Goal: Task Accomplishment & Management: Use online tool/utility

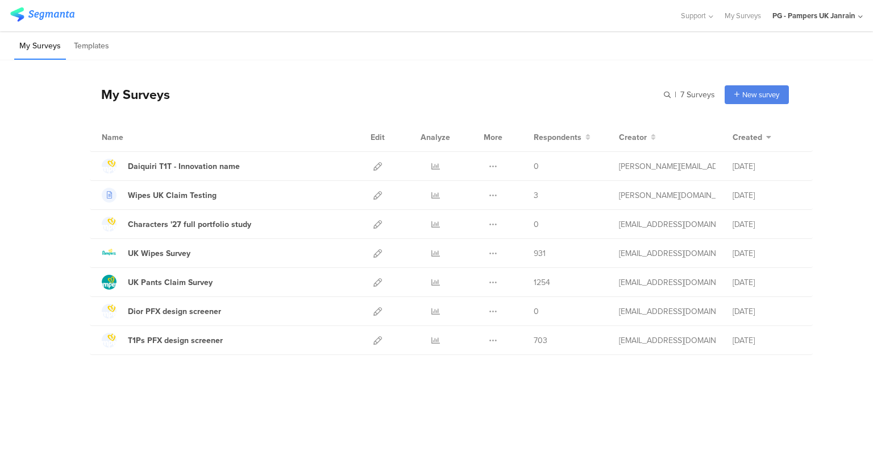
click at [377, 165] on icon at bounding box center [377, 166] width 9 height 9
click at [200, 281] on div "UK Pants Claim Survey" at bounding box center [170, 282] width 85 height 12
click at [376, 283] on icon at bounding box center [377, 282] width 9 height 9
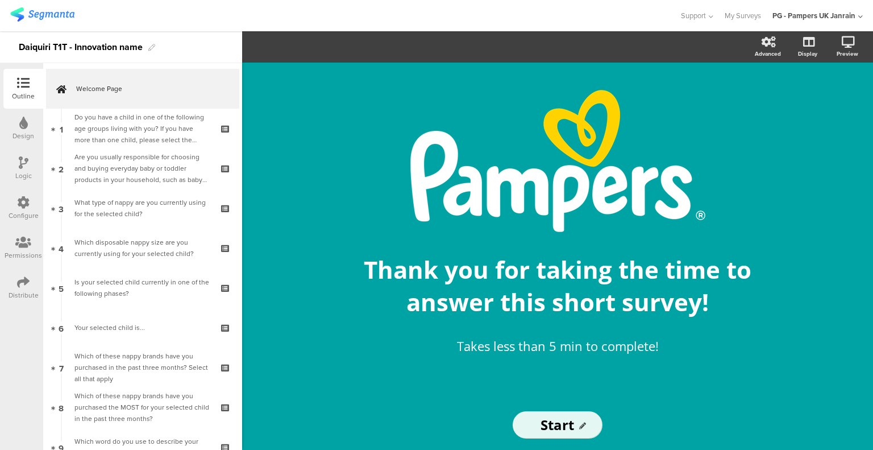
scroll to position [161, 0]
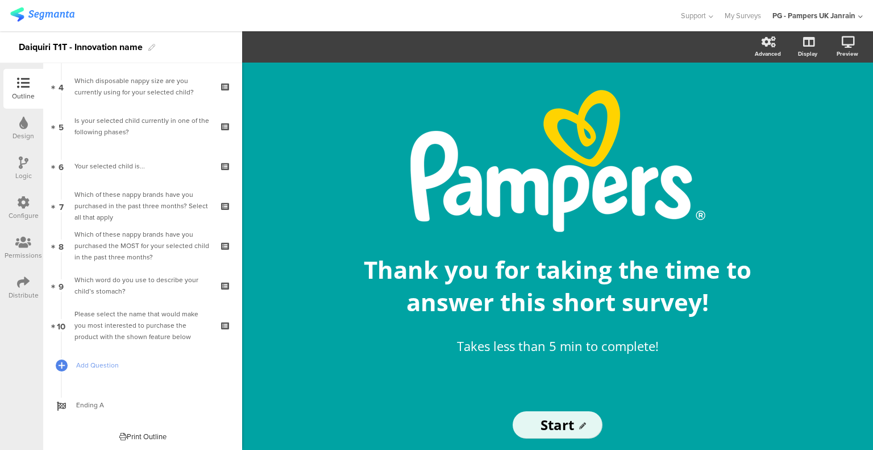
click at [115, 207] on div "Which of these nappy brands have you purchased in the past three months? Select…" at bounding box center [142, 206] width 136 height 34
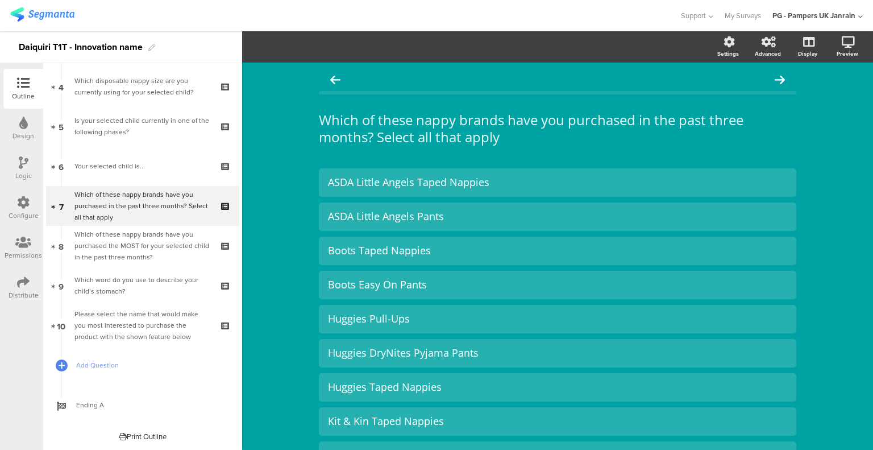
drag, startPoint x: 138, startPoint y: 247, endPoint x: 145, endPoint y: 286, distance: 39.2
click at [138, 247] on div "Which of these nappy brands have you purchased the MOST for your selected child…" at bounding box center [142, 246] width 136 height 34
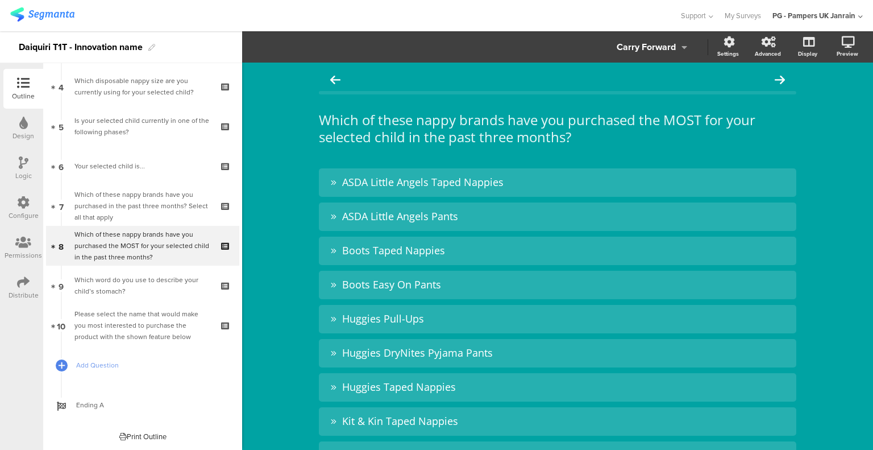
click at [144, 294] on div "Which word do you use to describe your child’s stomach?" at bounding box center [142, 285] width 136 height 23
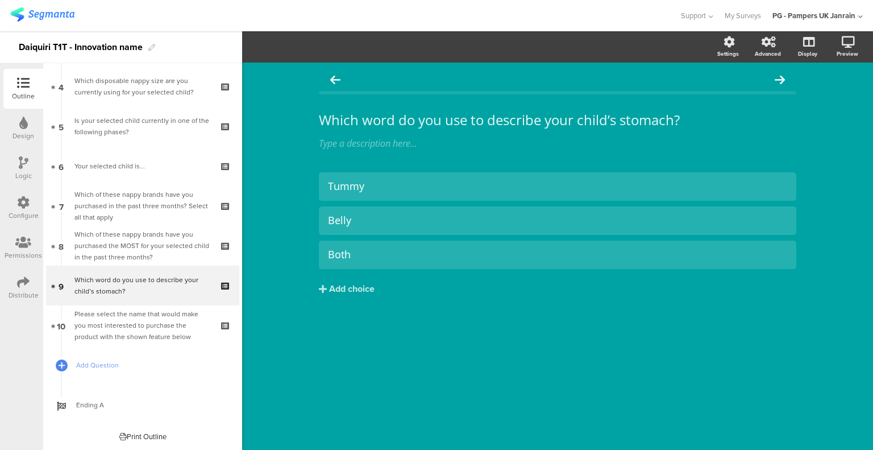
click at [152, 329] on div "Please select the name that would make you most interested to purchase the prod…" at bounding box center [142, 325] width 136 height 34
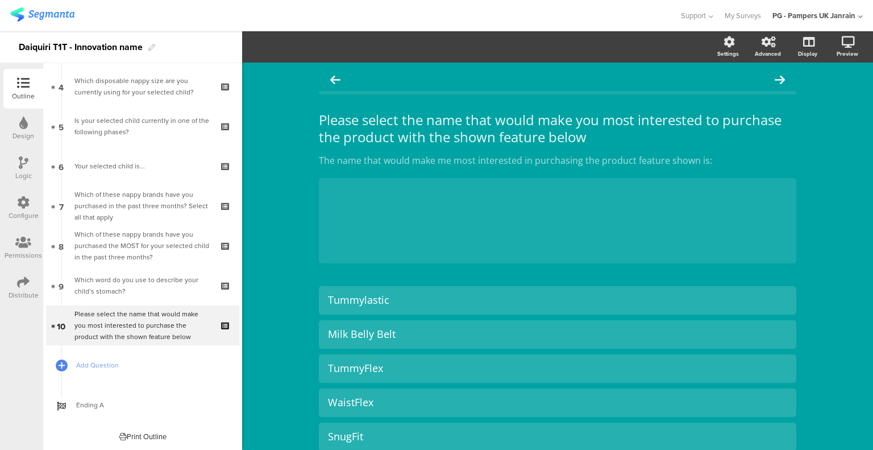
click at [157, 169] on div "Your selected child is..." at bounding box center [142, 165] width 136 height 11
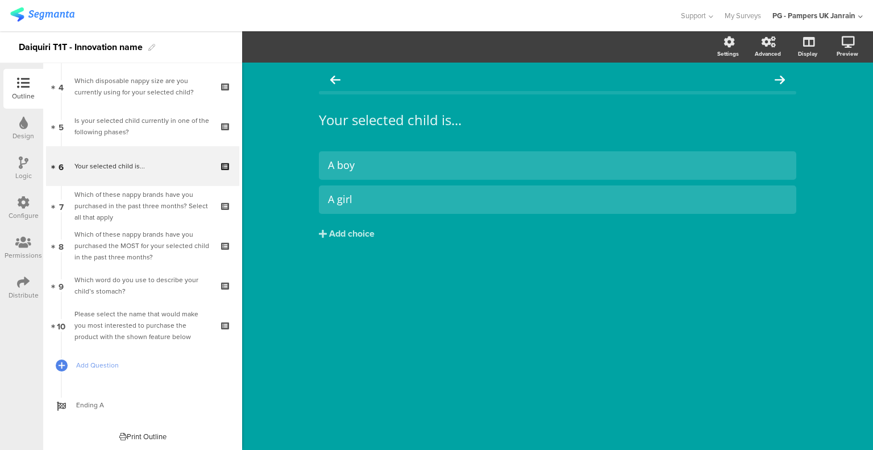
click at [222, 174] on icon at bounding box center [227, 173] width 10 height 11
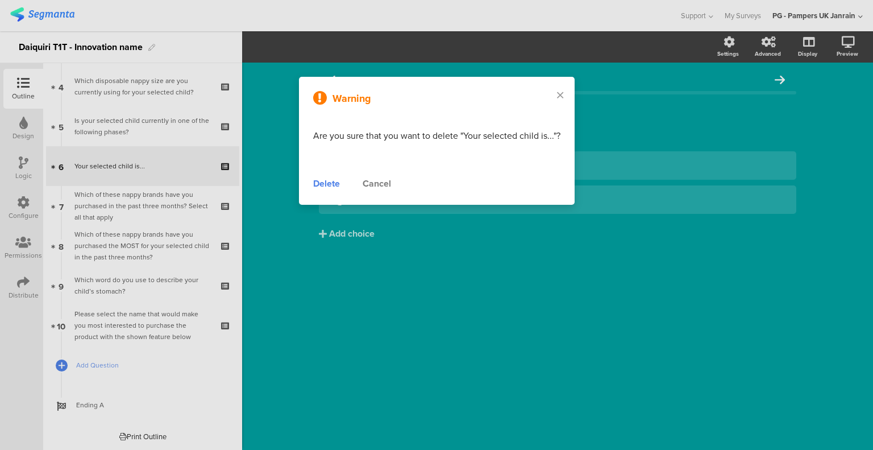
click at [323, 181] on div "Delete" at bounding box center [326, 184] width 27 height 14
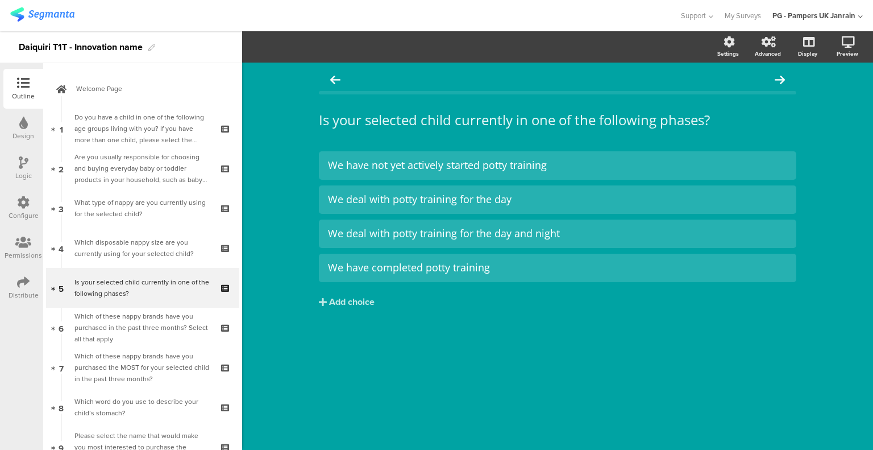
click at [121, 138] on div "Do you have a child in one of the following age groups living with you? If you …" at bounding box center [142, 128] width 136 height 34
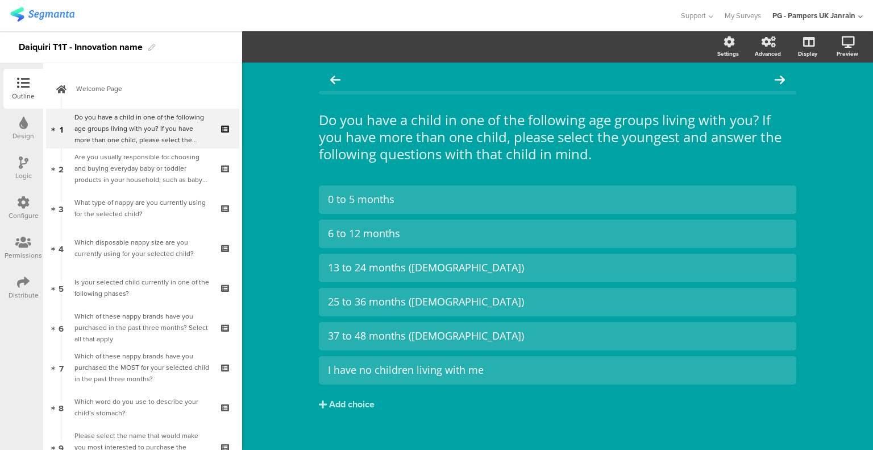
click at [127, 165] on div "Are you usually responsible for choosing and buying everyday baby or toddler pr…" at bounding box center [142, 168] width 136 height 34
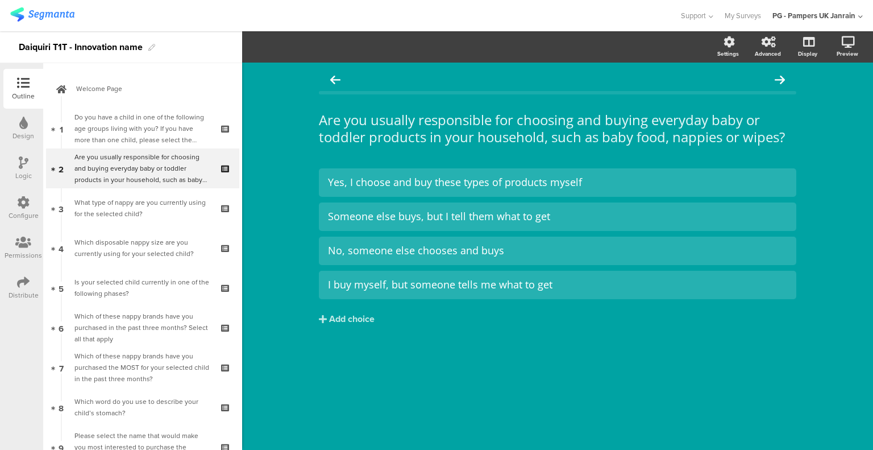
click at [139, 211] on div "What type of nappy are you currently using for the selected child?" at bounding box center [142, 208] width 136 height 23
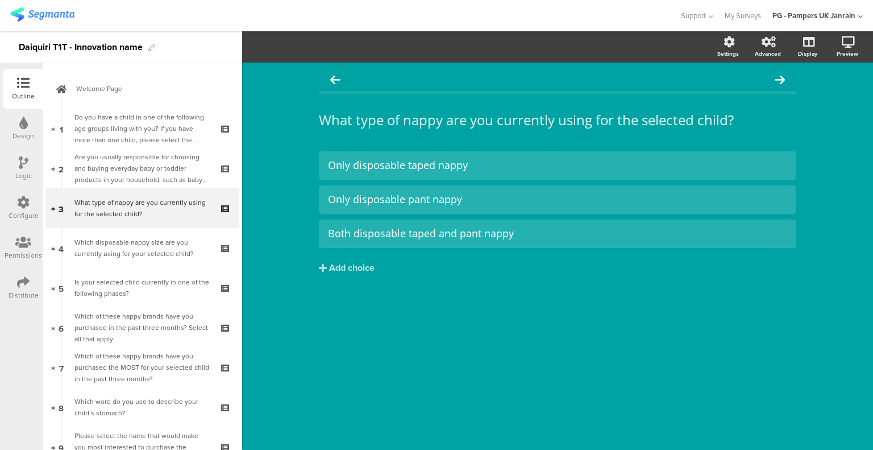
click at [146, 240] on div "Which disposable nappy size are you currently using for your selected child?" at bounding box center [142, 247] width 136 height 23
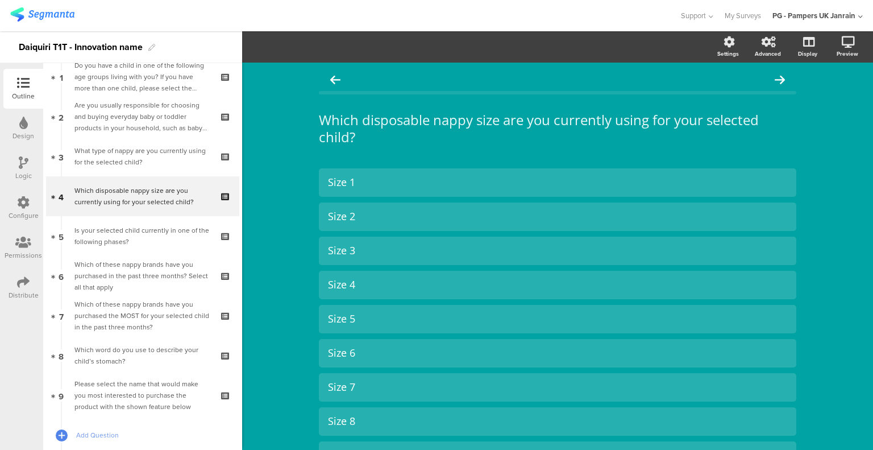
scroll to position [57, 0]
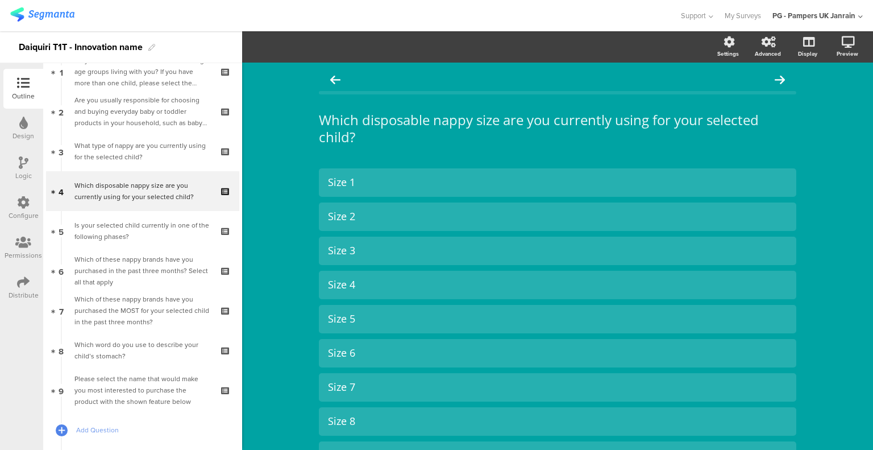
click at [160, 232] on div "Is your selected child currently in one of the following phases?" at bounding box center [142, 230] width 136 height 23
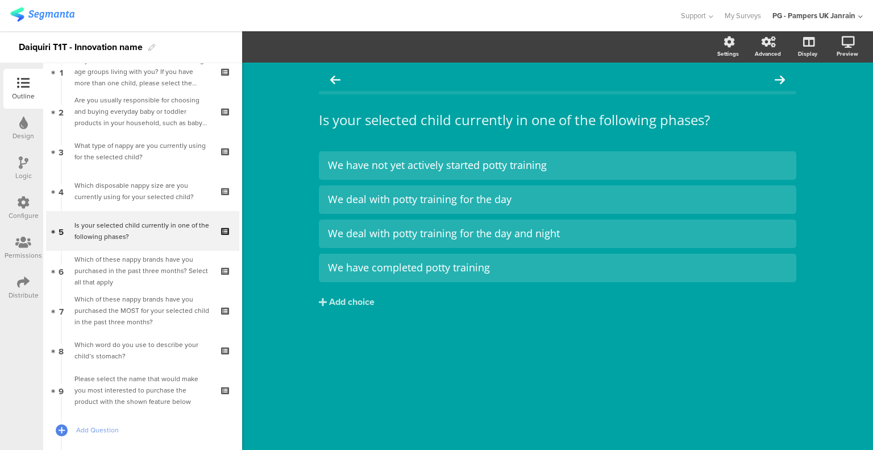
click at [155, 264] on div "Which of these nappy brands have you purchased in the past three months? Select…" at bounding box center [142, 271] width 136 height 34
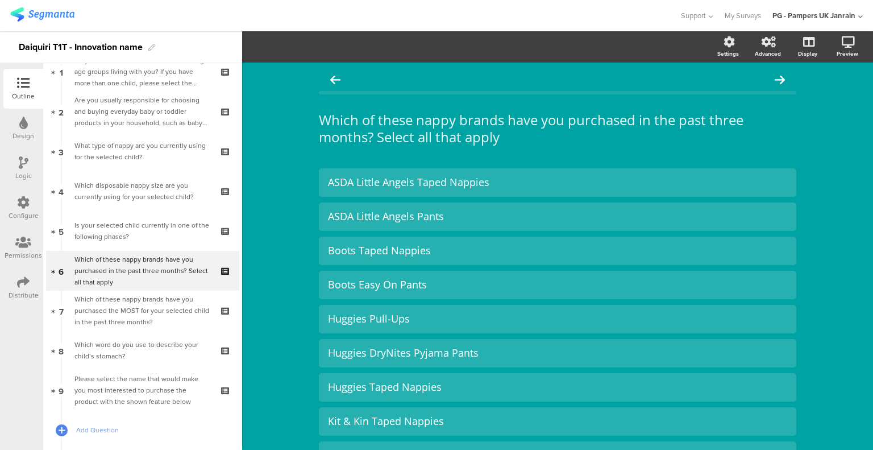
click at [165, 312] on div "Which of these nappy brands have you purchased the MOST for your selected child…" at bounding box center [142, 310] width 136 height 34
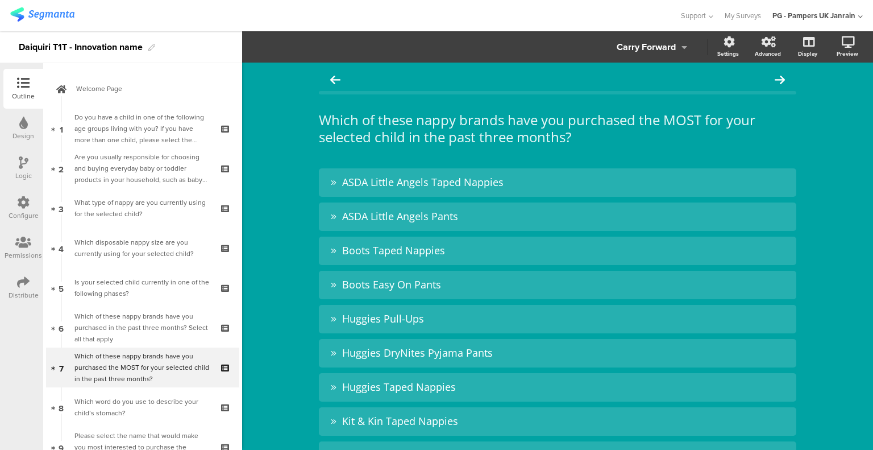
click at [148, 131] on div "Do you have a child in one of the following age groups living with you? If you …" at bounding box center [142, 128] width 136 height 34
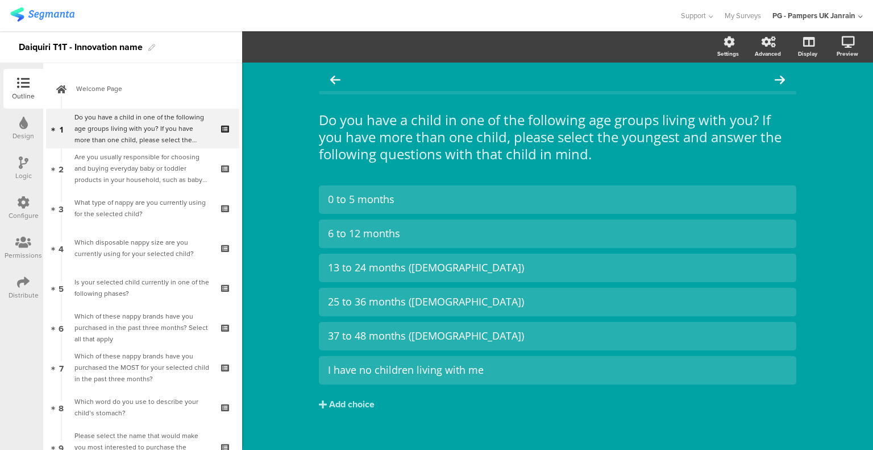
click at [148, 152] on div "Are you usually responsible for choosing and buying everyday baby or toddler pr…" at bounding box center [142, 168] width 136 height 34
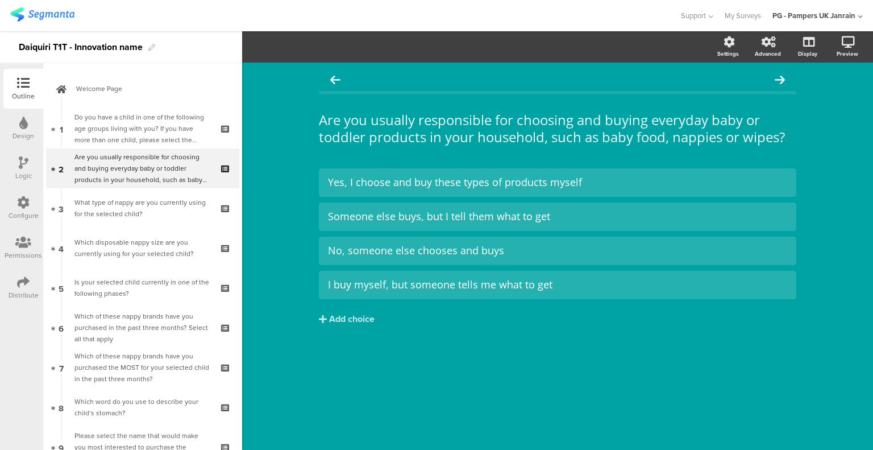
scroll to position [122, 0]
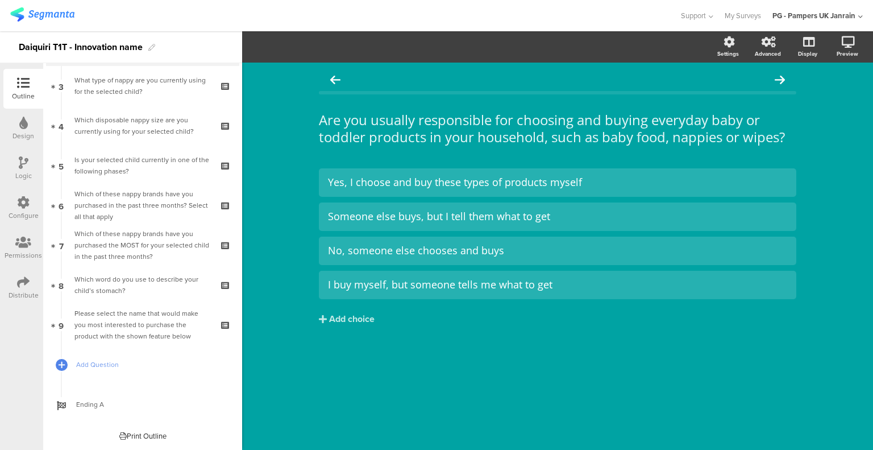
click at [132, 273] on div "Which word do you use to describe your child’s stomach?" at bounding box center [142, 284] width 136 height 23
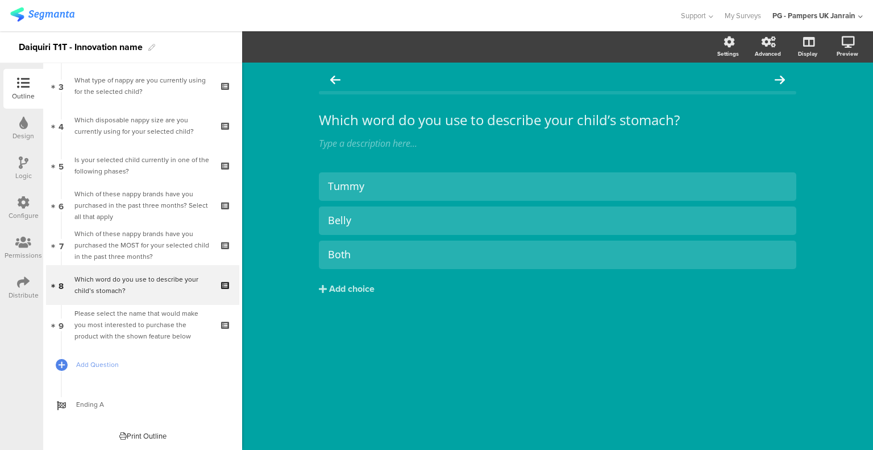
click at [134, 314] on div "Please select the name that would make you most interested to purchase the prod…" at bounding box center [142, 325] width 136 height 34
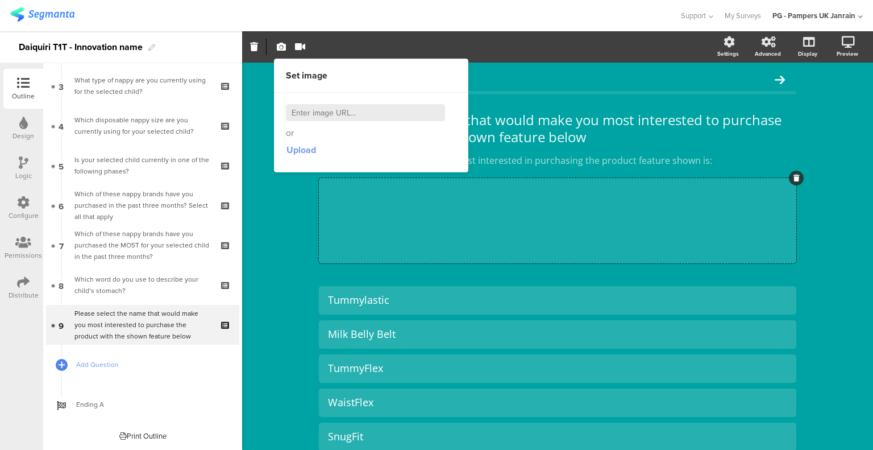
click at [305, 146] on span "Upload" at bounding box center [301, 149] width 30 height 13
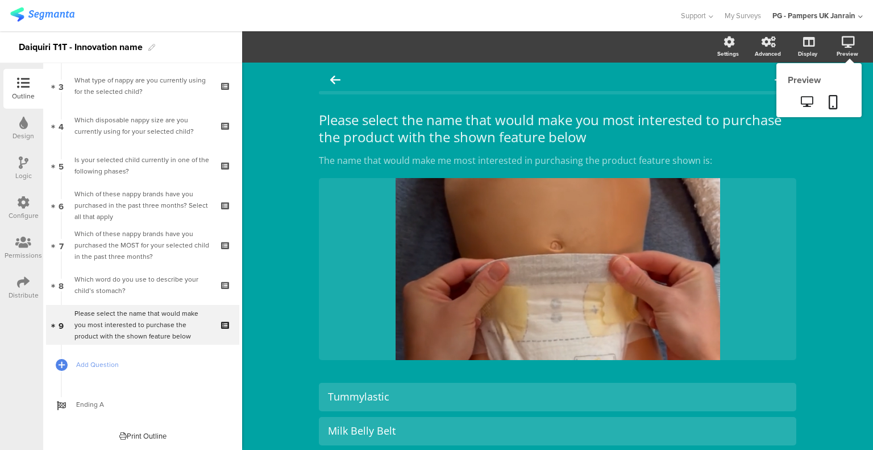
click at [829, 103] on icon at bounding box center [833, 102] width 9 height 14
click at [801, 103] on icon at bounding box center [807, 101] width 12 height 11
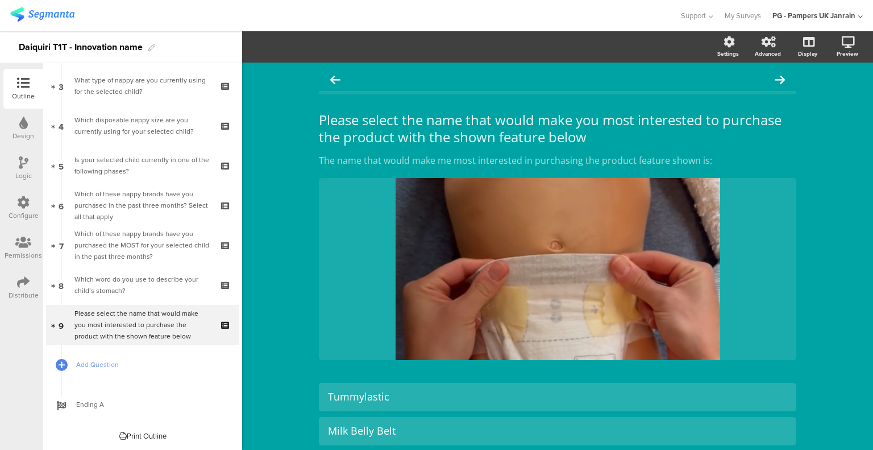
click at [426, 159] on p "The name that would make me most interested in purchasing the product feature s…" at bounding box center [557, 160] width 477 height 13
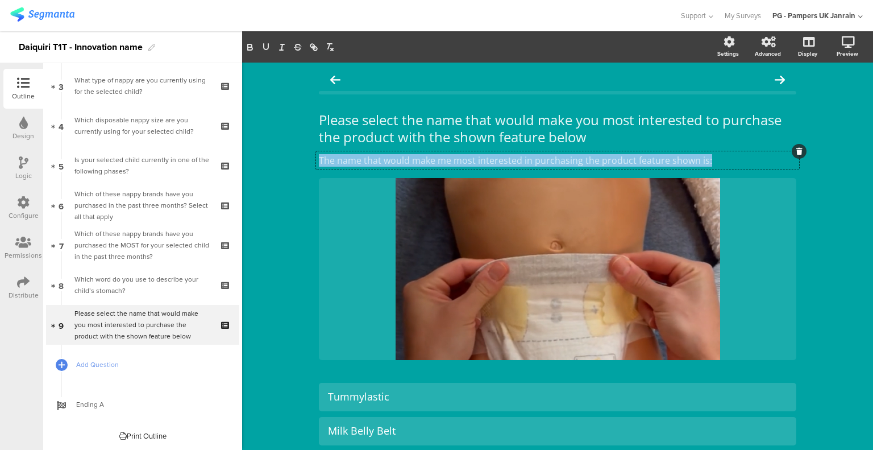
click at [426, 159] on p "The name that would make me most interested in purchasing the product feature s…" at bounding box center [557, 160] width 477 height 13
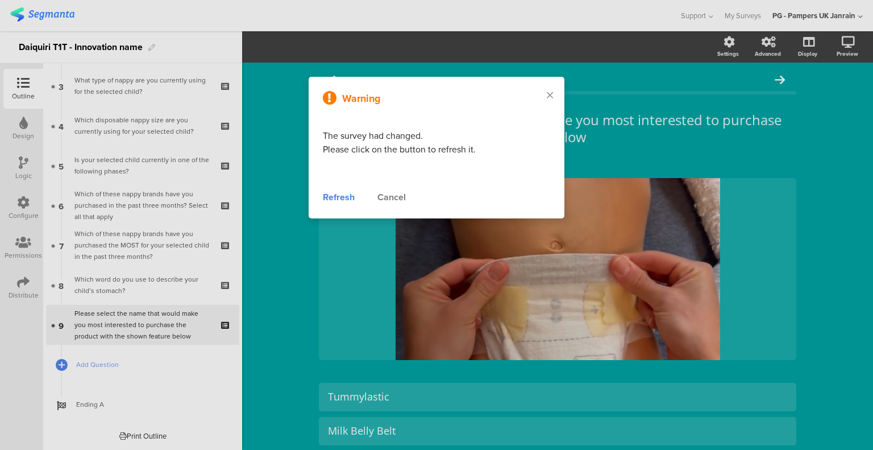
click at [338, 195] on div "Refresh" at bounding box center [339, 197] width 32 height 14
